Goal: Task Accomplishment & Management: Use online tool/utility

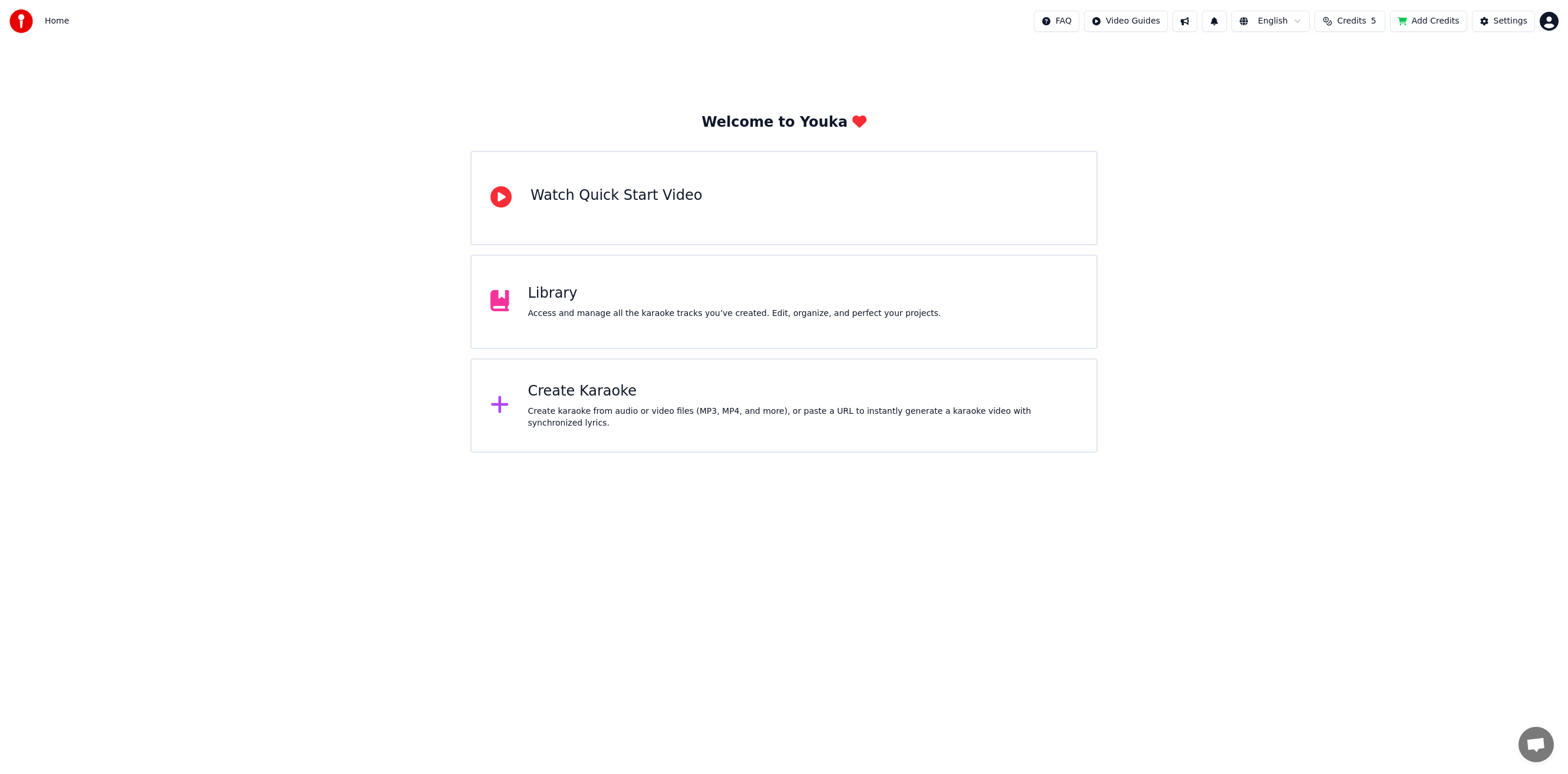
click at [559, 271] on div "Library Access and manage all the karaoke tracks you’ve created. Edit, organize…" at bounding box center [784, 302] width 627 height 95
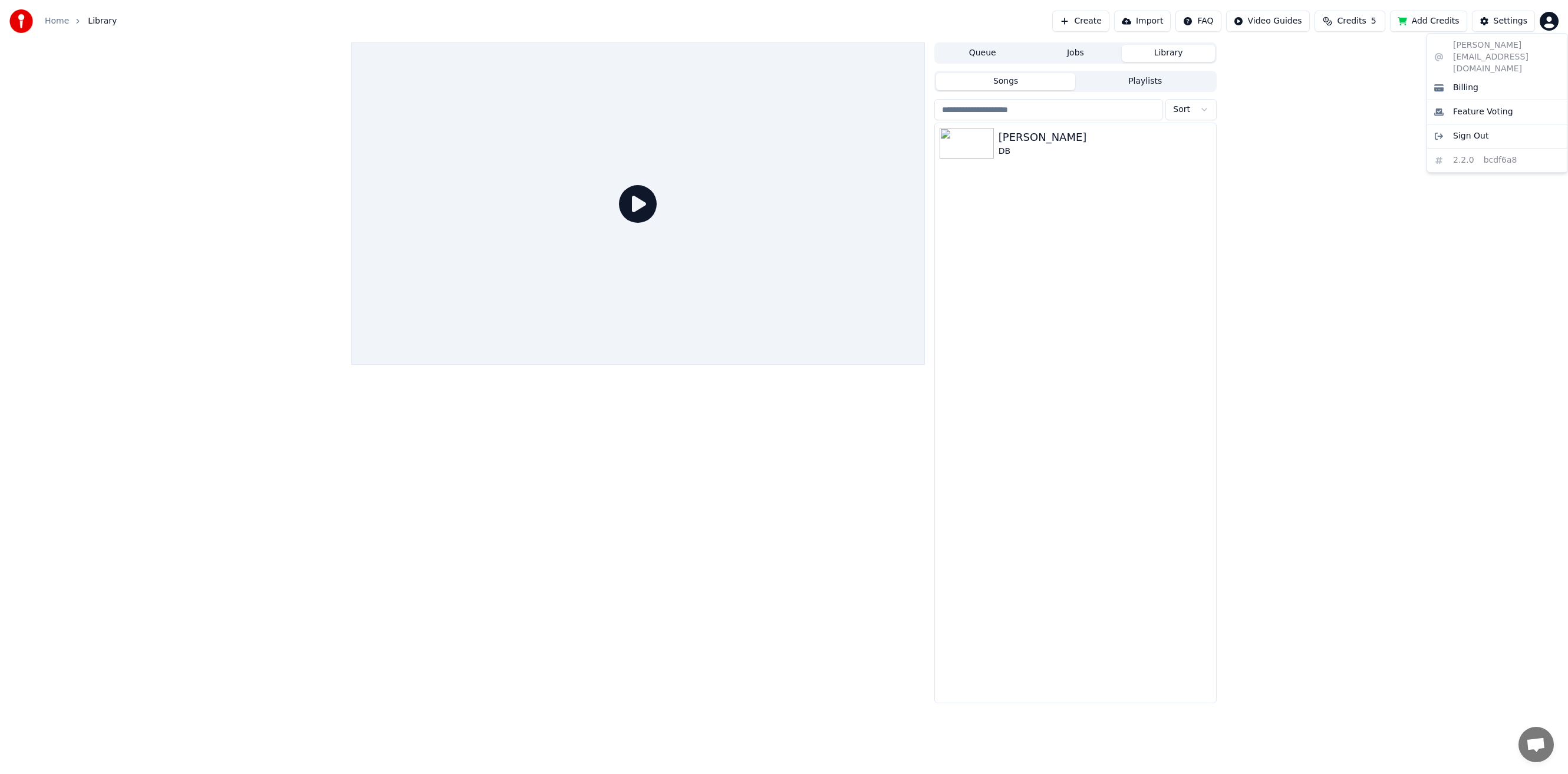
click at [1543, 22] on html "Home Library Create Import FAQ Video Guides Credits 5 Add Credits Settings Queu…" at bounding box center [784, 387] width 1568 height 774
click at [1546, 22] on html "Home Library Create Import FAQ Video Guides Credits 5 Add Credits Settings Queu…" at bounding box center [784, 387] width 1568 height 774
click at [1475, 82] on span "Billing" at bounding box center [1465, 88] width 25 height 12
click at [1551, 21] on html "Home Library Create Import FAQ Video Guides Credits 5 Add Credits Settings Queu…" at bounding box center [784, 387] width 1568 height 774
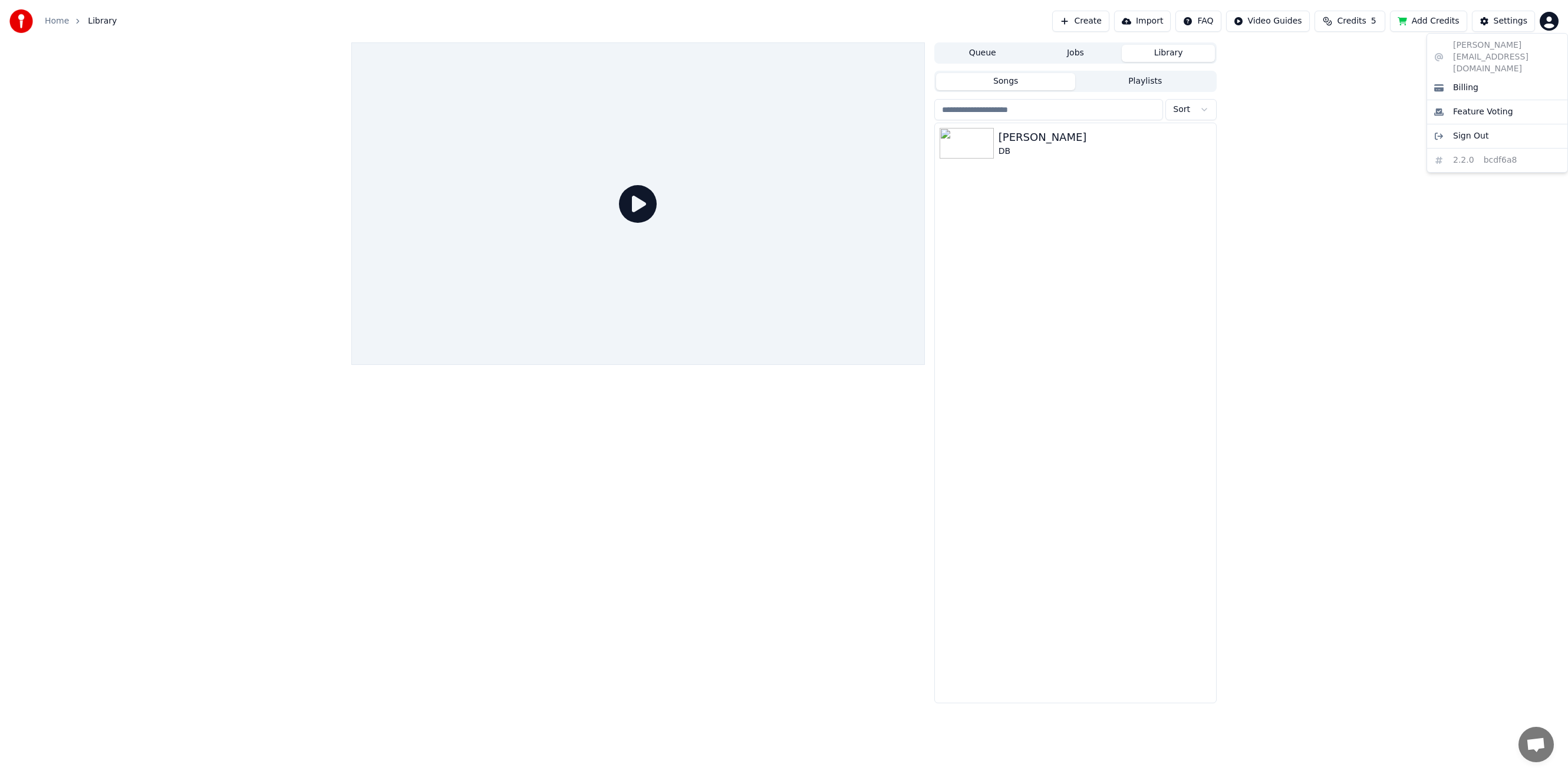
click at [1511, 46] on div "[PERSON_NAME][EMAIL_ADDRESS][DOMAIN_NAME] Billing Feature Voting Sign Out 2.2.0…" at bounding box center [1496, 103] width 141 height 140
click at [1362, 288] on html "Home Library Create Import FAQ Video Guides Credits 5 Add Credits Settings Queu…" at bounding box center [784, 387] width 1568 height 774
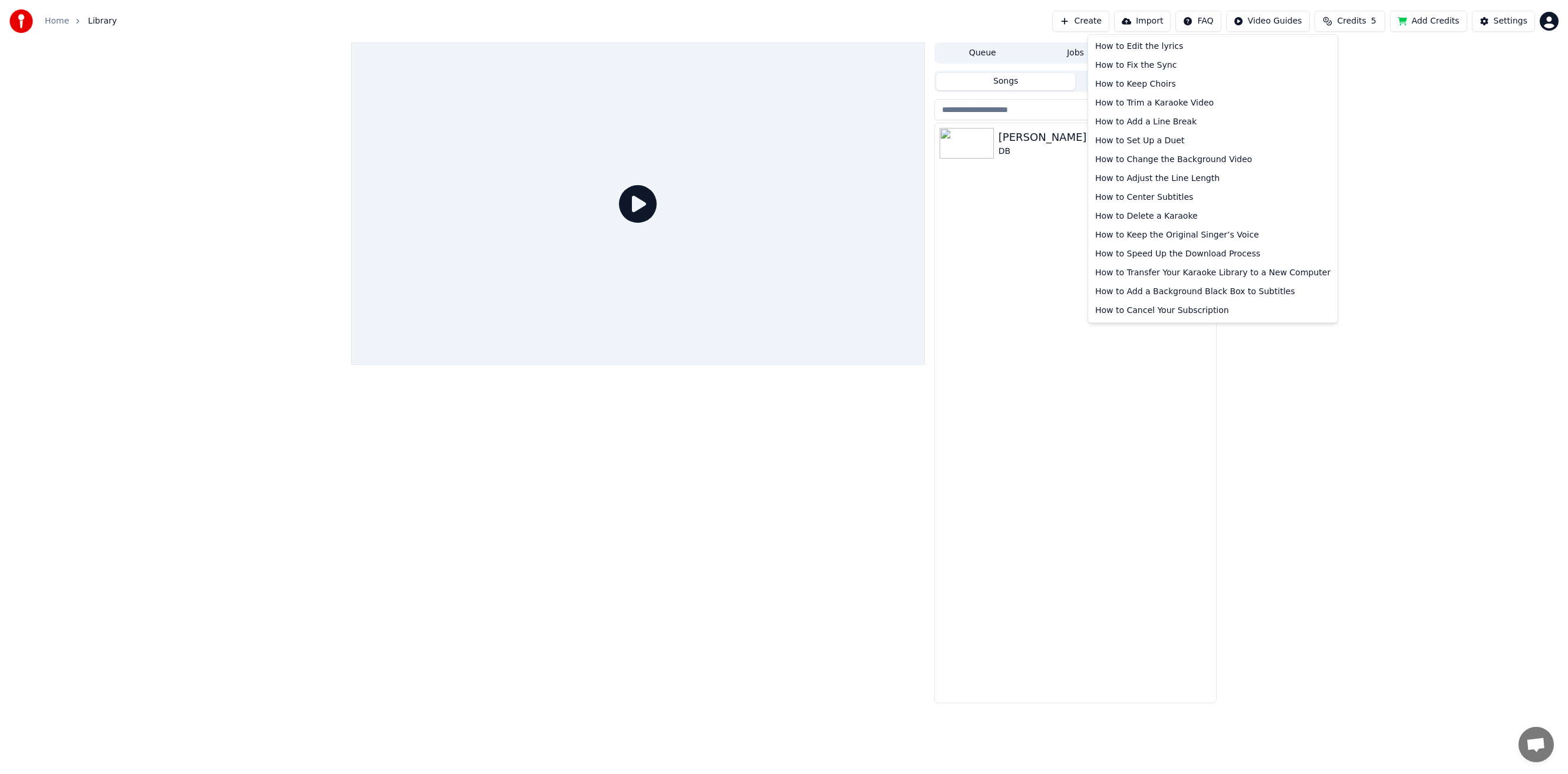
click at [1207, 18] on html "Home Library Create Import FAQ Video Guides Credits 5 Add Credits Settings Queu…" at bounding box center [784, 387] width 1568 height 774
click at [1392, 186] on html "Home Library Create Import FAQ Video Guides Credits 5 Add Credits Settings Queu…" at bounding box center [784, 387] width 1568 height 774
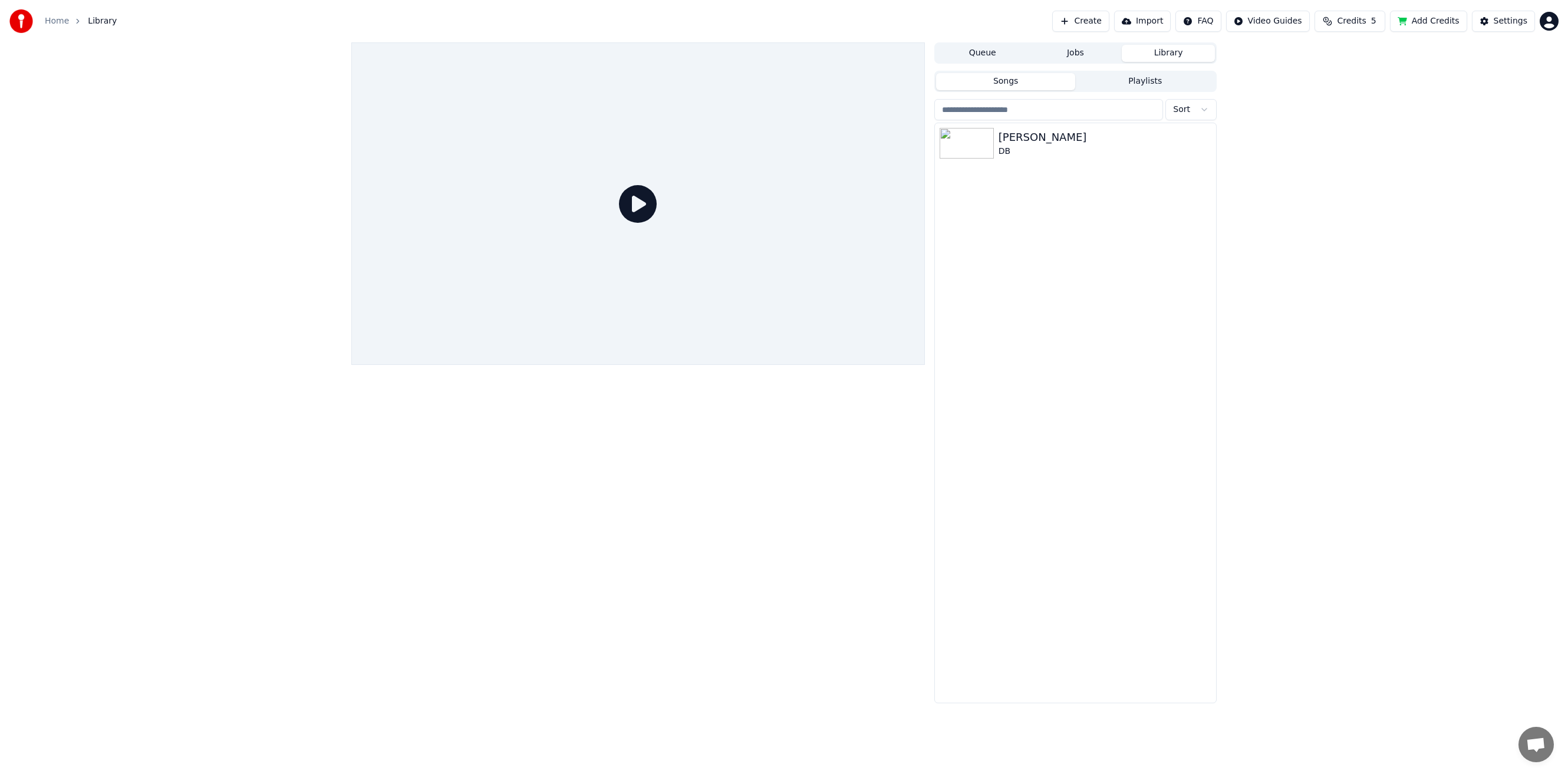
click at [1161, 25] on button "Import" at bounding box center [1142, 21] width 57 height 21
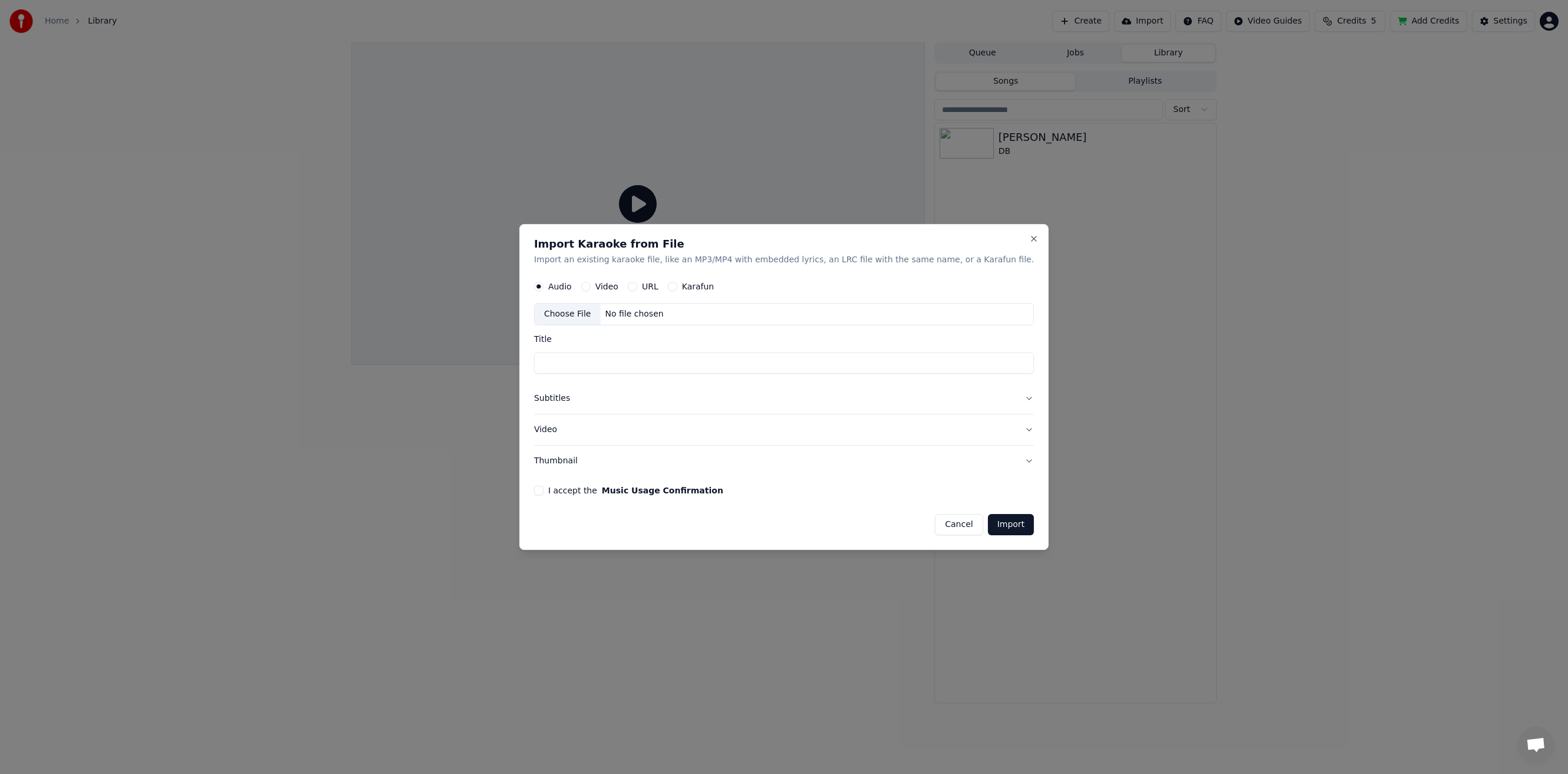
click at [938, 527] on button "Cancel" at bounding box center [958, 525] width 48 height 21
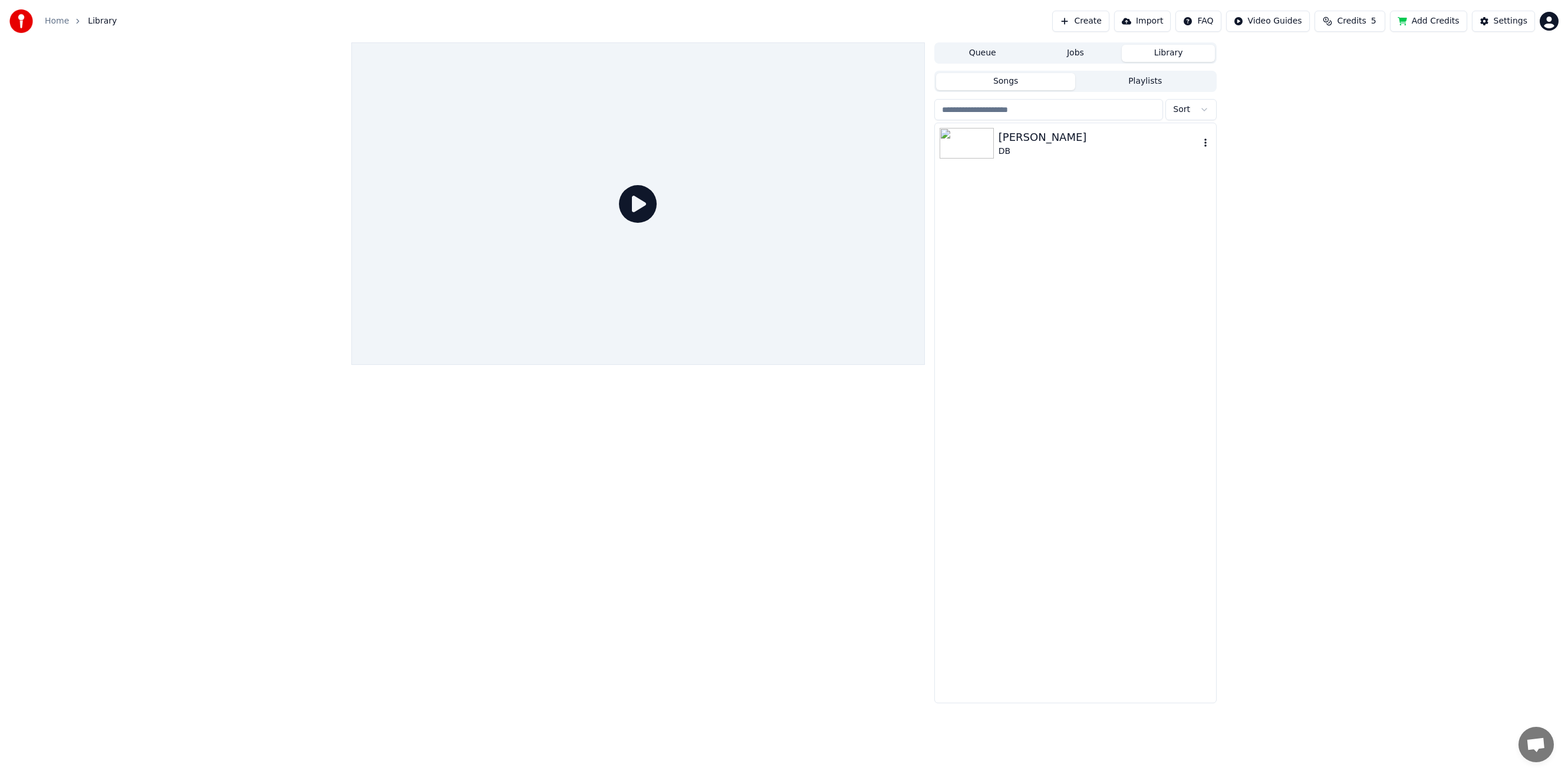
click at [1204, 138] on button "button" at bounding box center [1205, 143] width 12 height 14
click at [1204, 206] on div "Open Directory" at bounding box center [1207, 203] width 91 height 19
